Goal: Task Accomplishment & Management: Complete application form

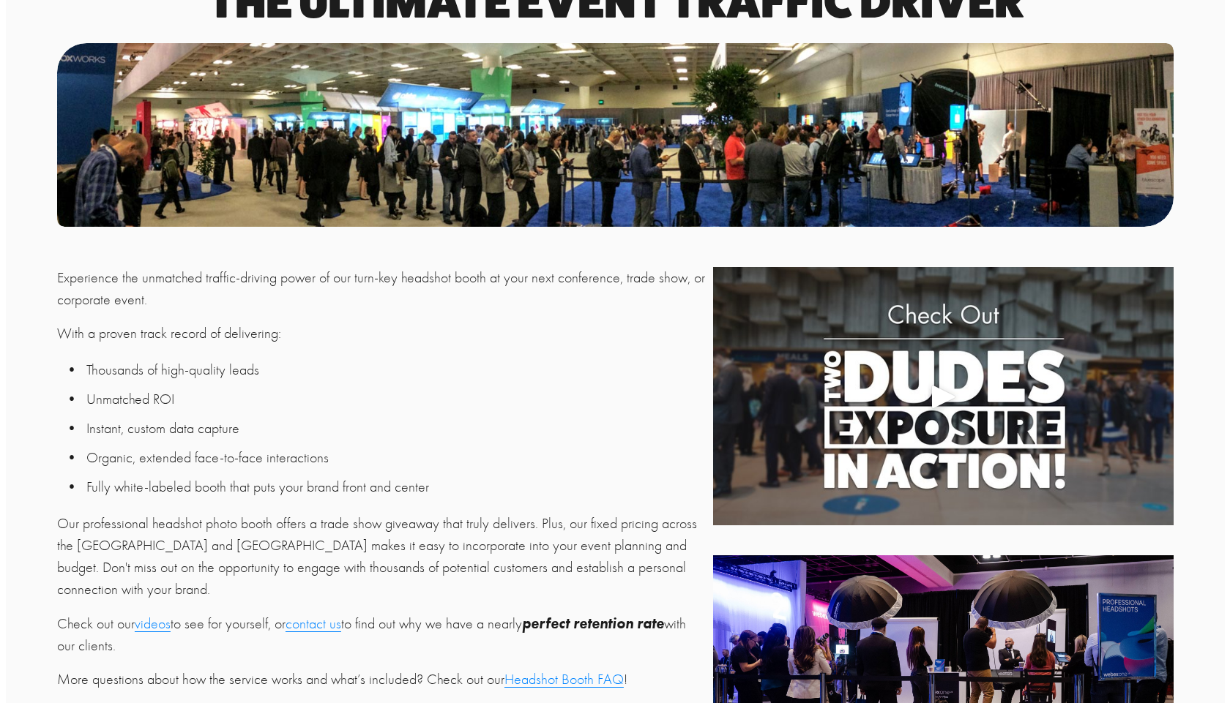
scroll to position [439, 0]
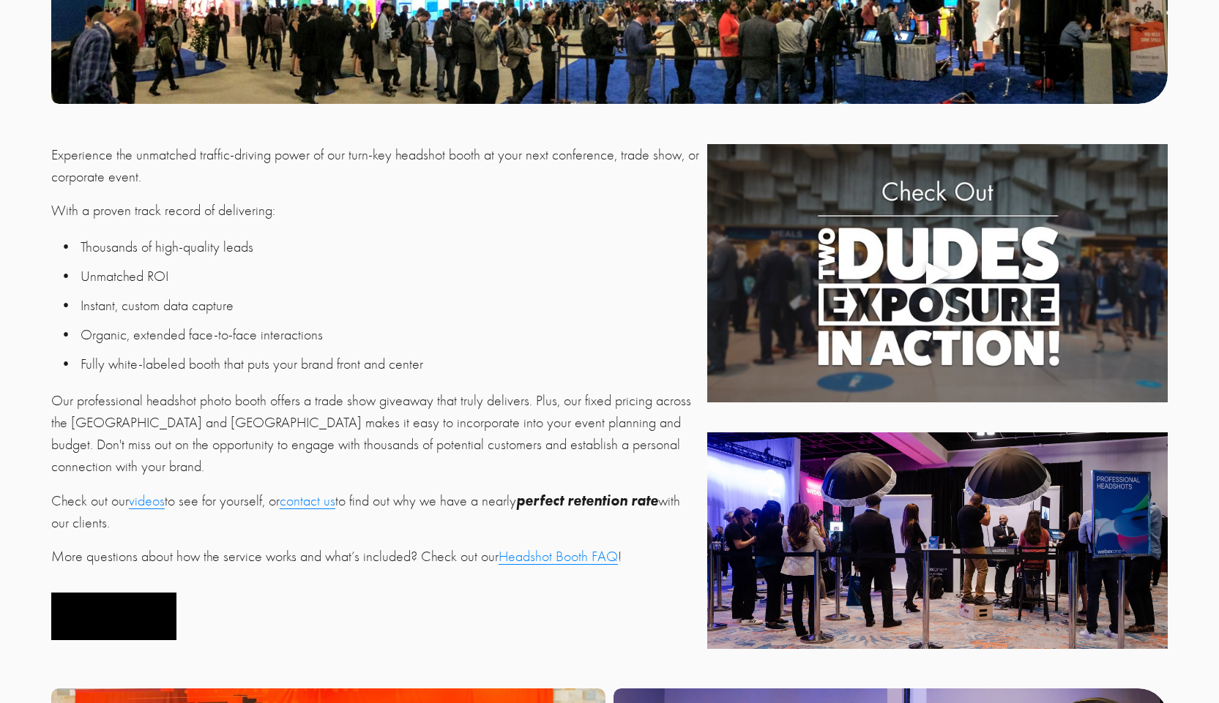
click at [116, 619] on button "Get a Quote" at bounding box center [113, 617] width 125 height 48
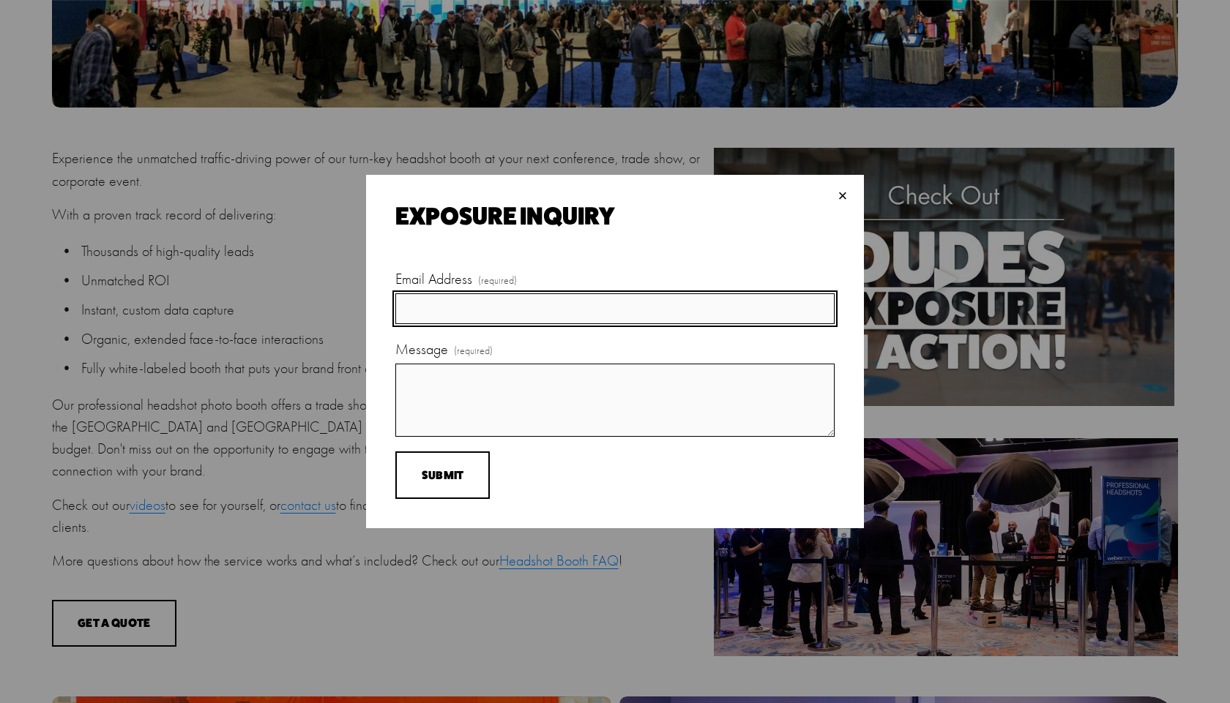
click at [523, 311] on input "Email Address (required)" at bounding box center [614, 309] width 439 height 31
type input "DPBGRANADA@AOL.COM"
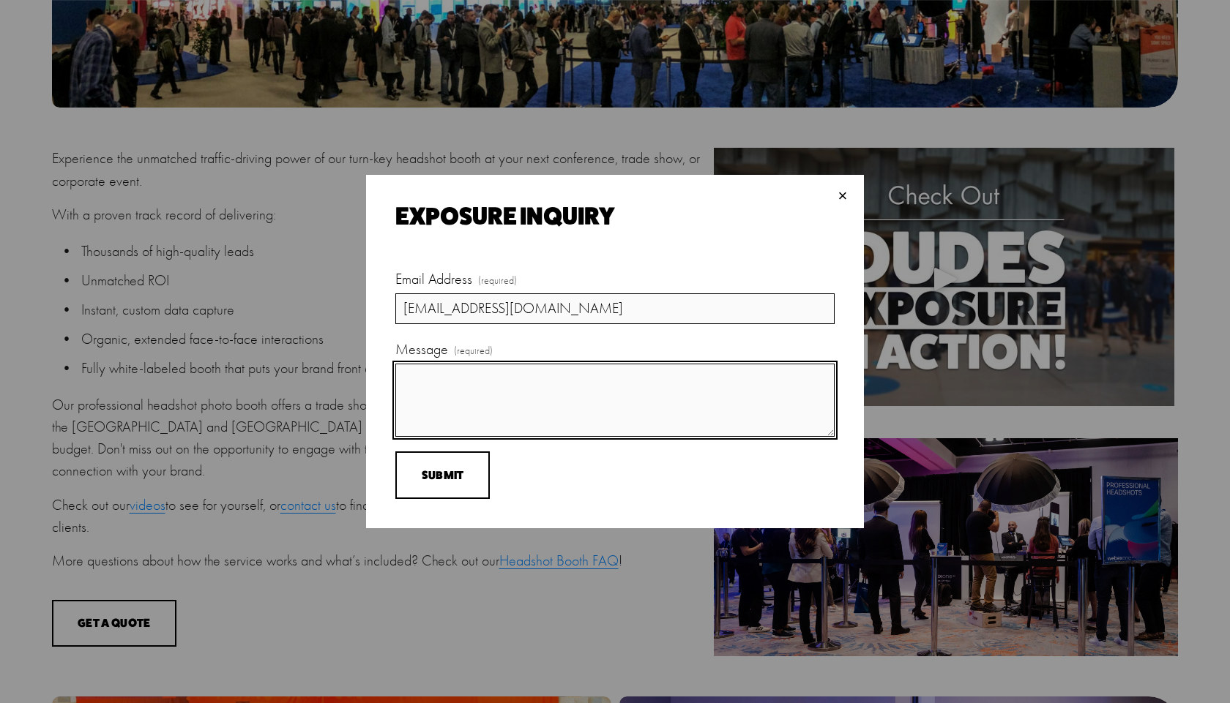
click at [459, 397] on textarea "Message (required)" at bounding box center [614, 400] width 439 height 73
type textarea "w"
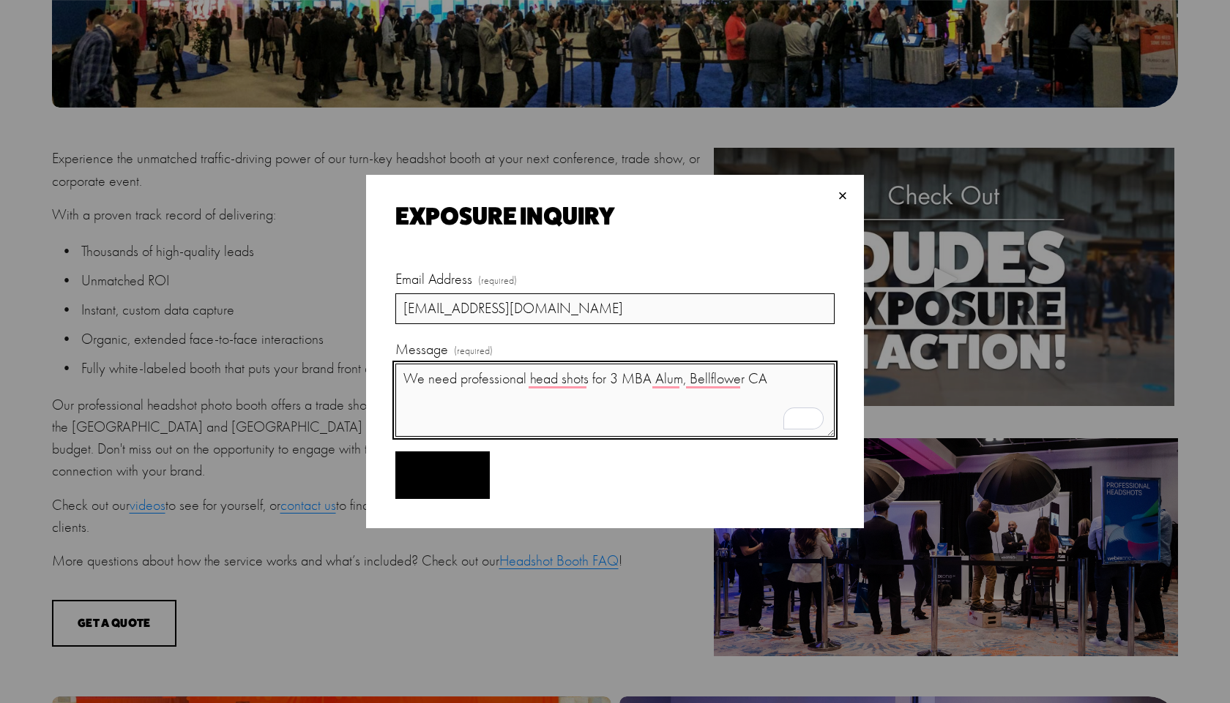
type textarea "We need professional head shots for 3 MBA Alum, Bellflower CA"
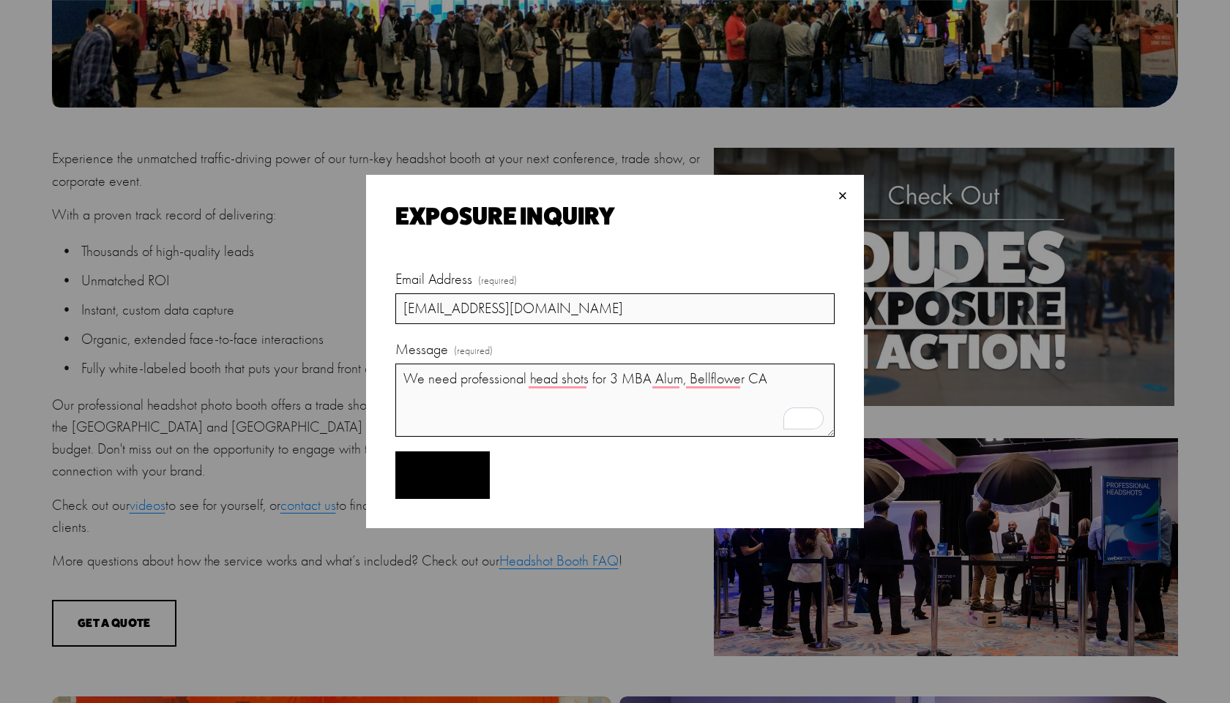
click at [438, 469] on span "Submit" at bounding box center [443, 475] width 42 height 14
